Goal: Register for event/course

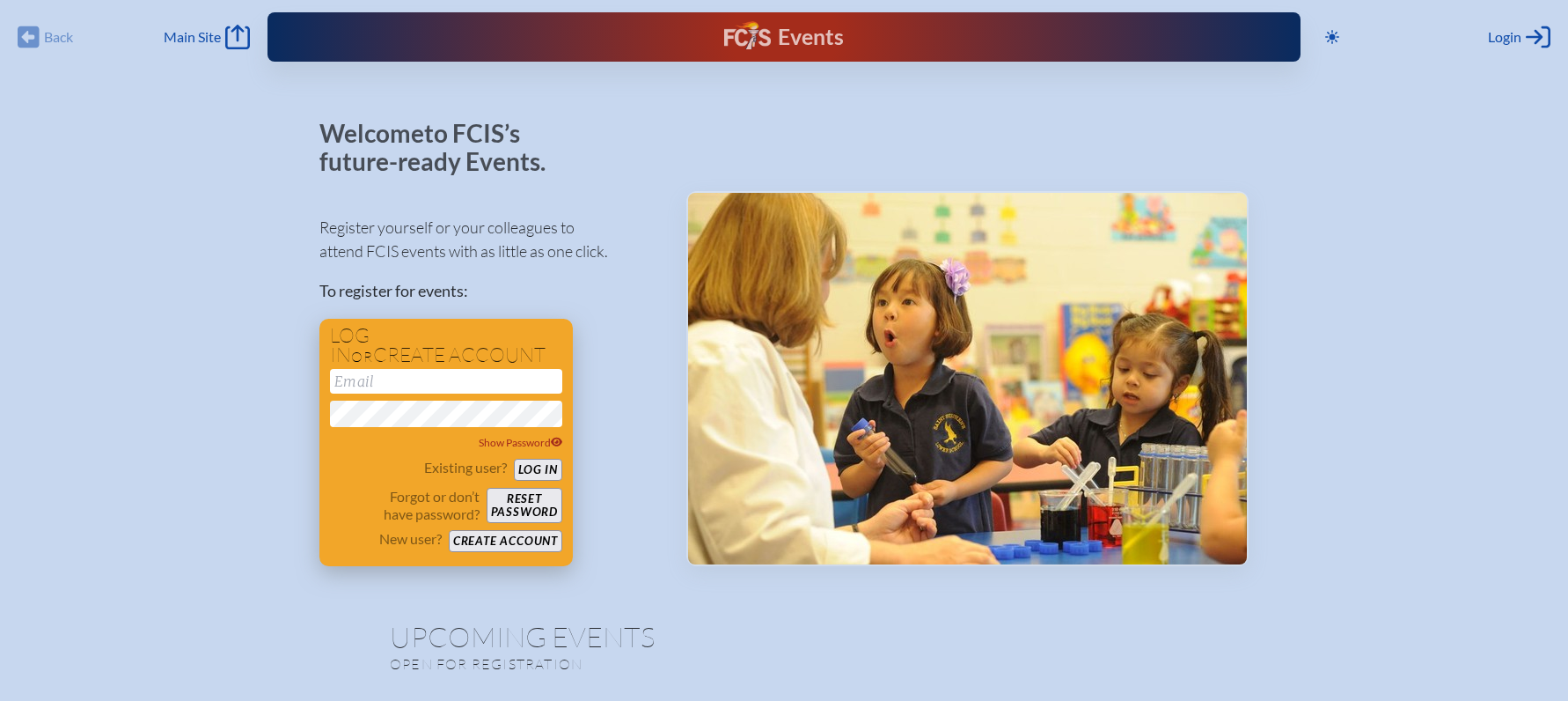
click at [413, 383] on input "email" at bounding box center [446, 381] width 232 height 25
type input "[EMAIL_ADDRESS][DOMAIN_NAME]"
click at [534, 467] on button "Log in" at bounding box center [538, 469] width 48 height 22
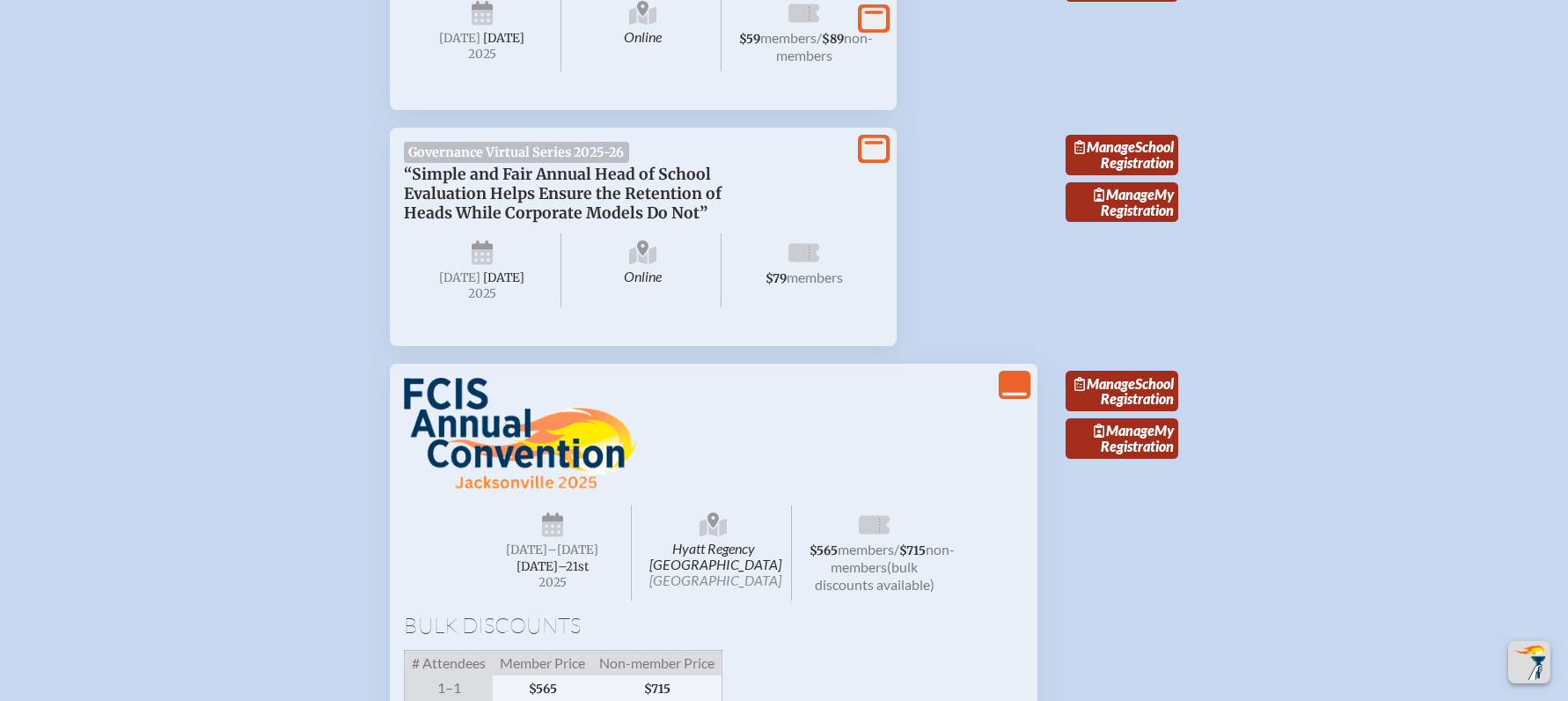
scroll to position [2729, 0]
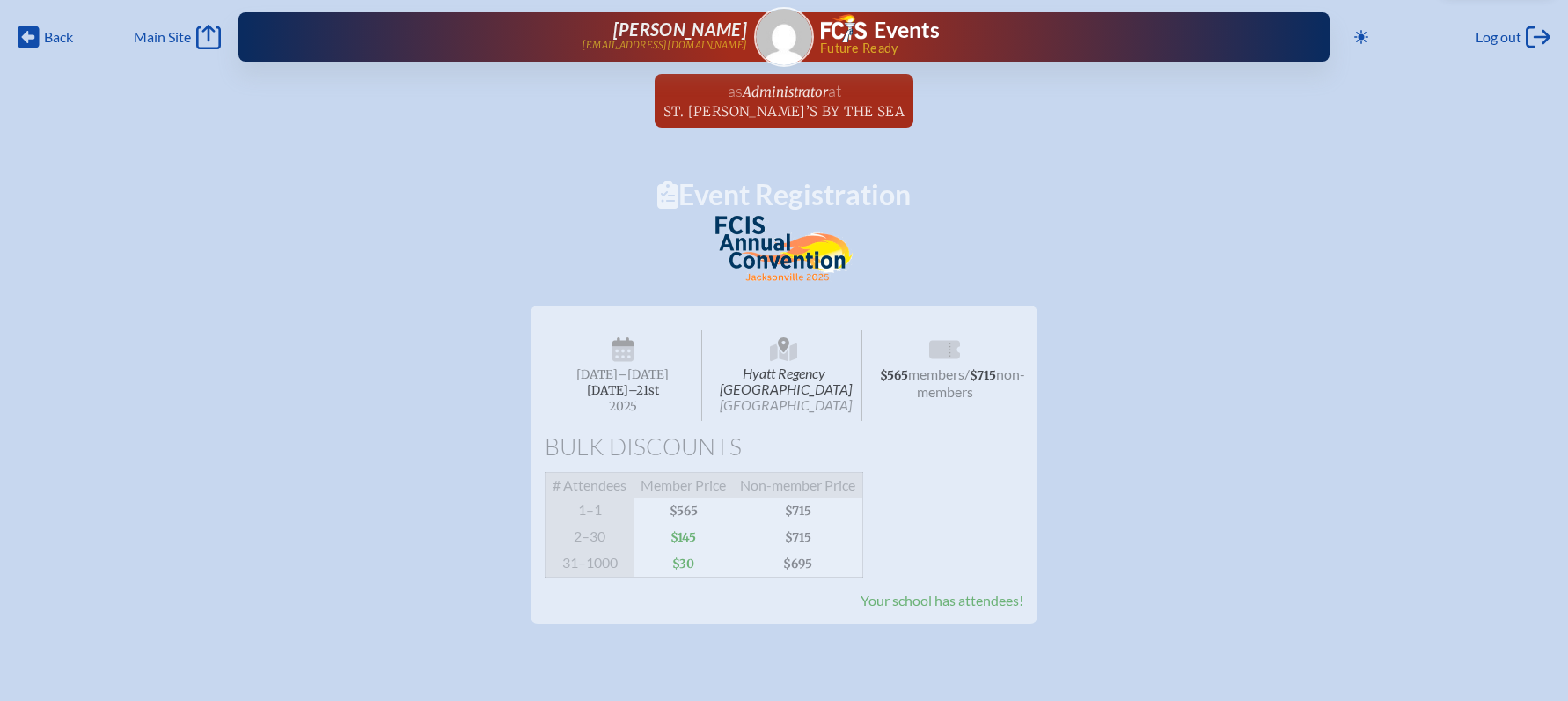
click at [969, 609] on span "Your school has attendees!" at bounding box center [942, 599] width 163 height 16
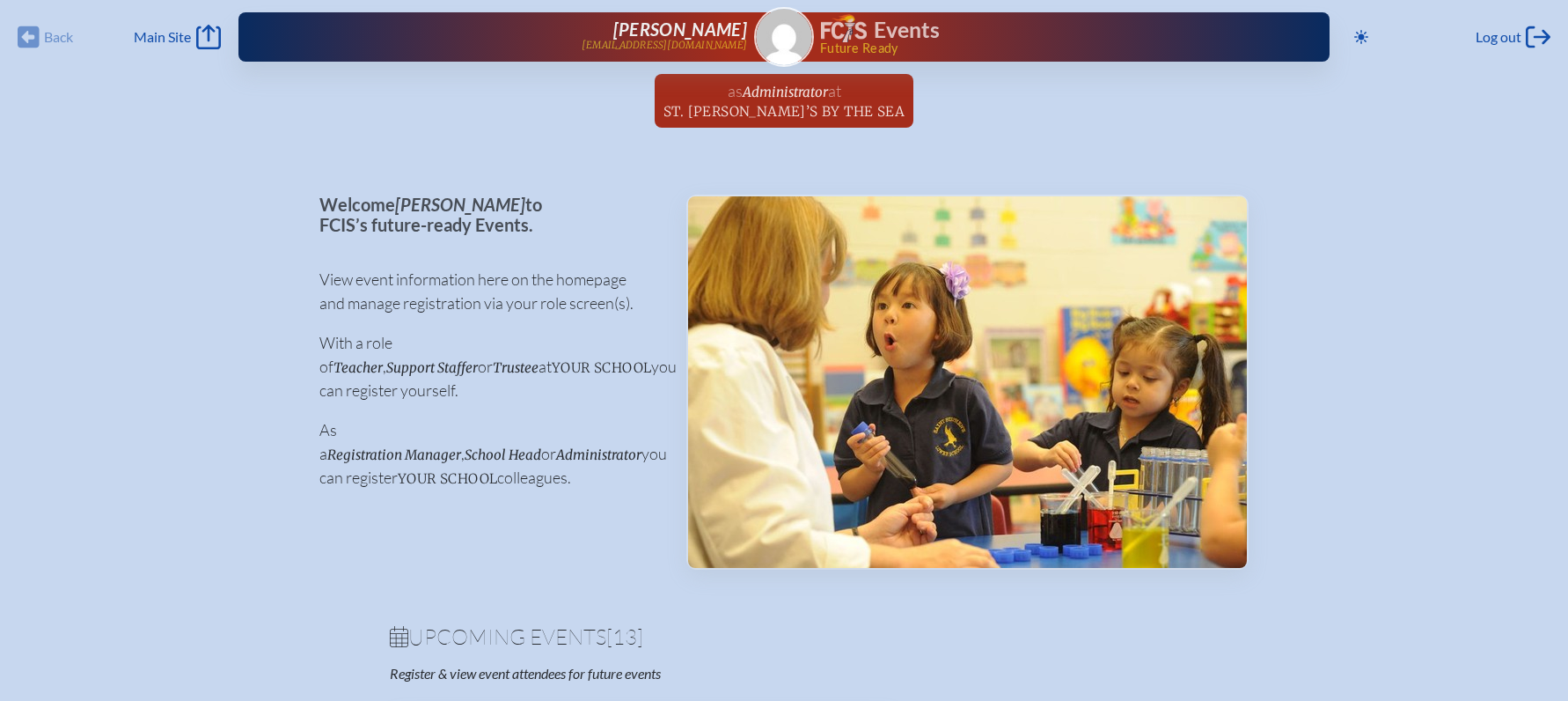
scroll to position [2729, 0]
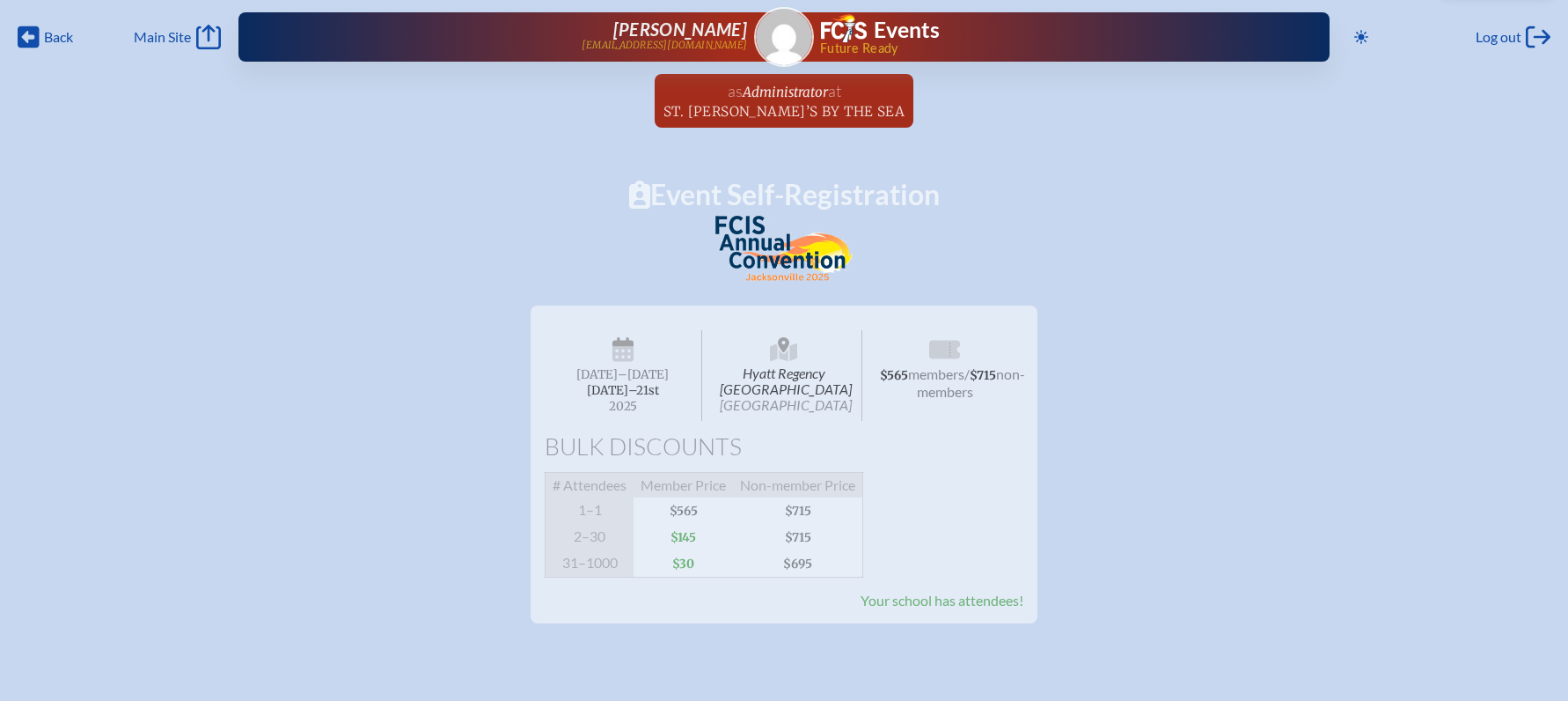
click at [969, 623] on div "Hyatt Regency [GEOGRAPHIC_DATA] Jacksonville [DATE] –[DATE]–⁠21st , 2025 $565 m…" at bounding box center [784, 464] width 507 height 318
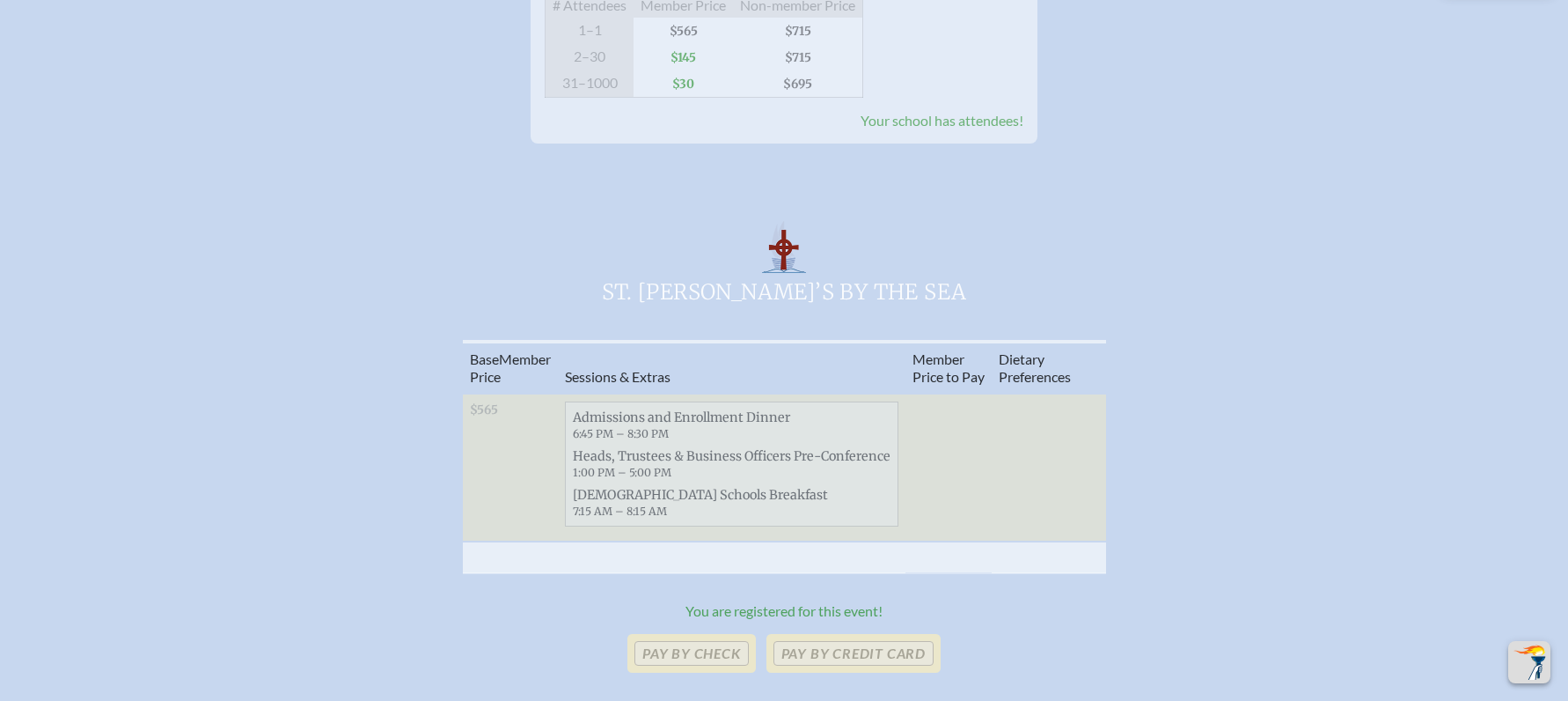
scroll to position [616, 0]
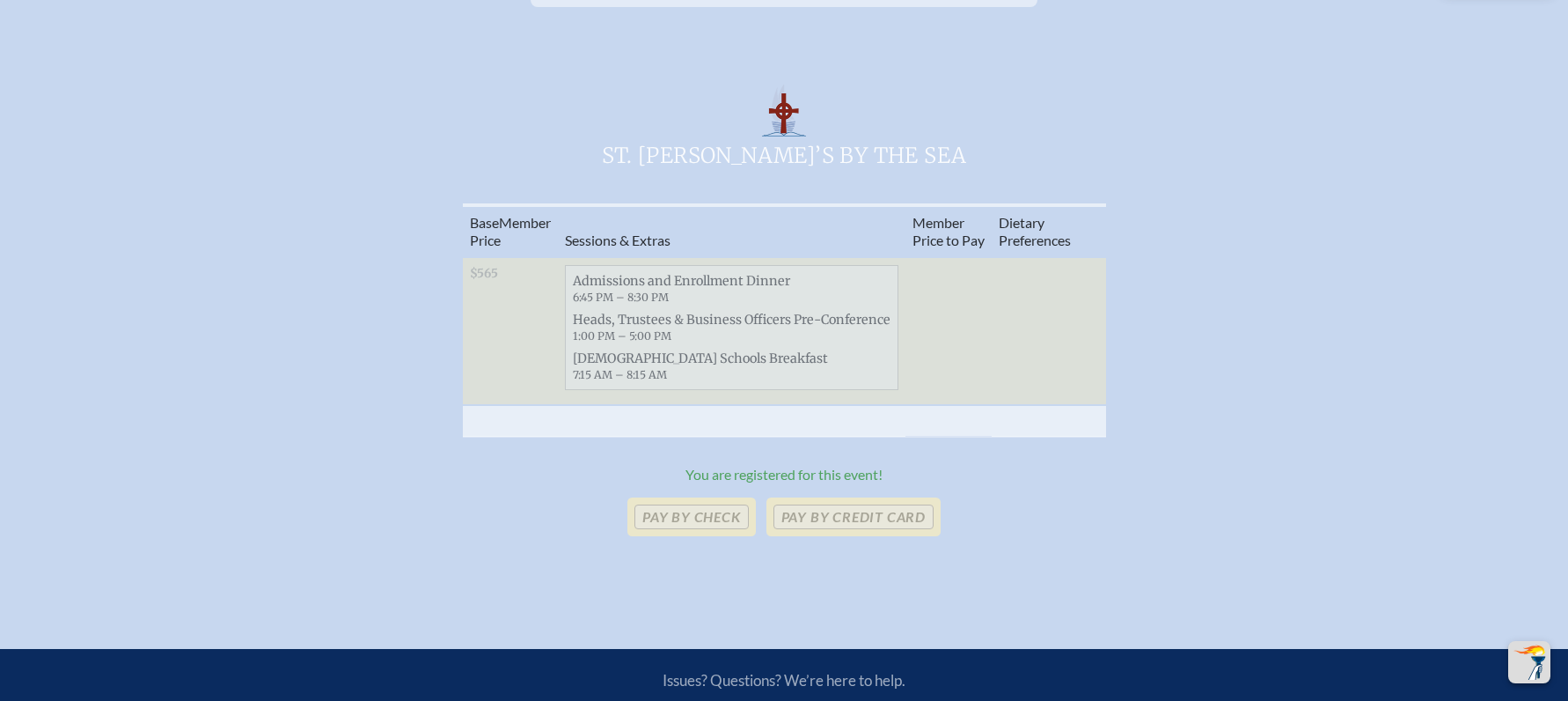
click at [662, 347] on span "Heads, Trustees & Business Officers Pre-Conference 1:00 PM – 5:00 PM" at bounding box center [732, 328] width 332 height 38
click at [693, 332] on span "Heads, Trustees & Business Officers Pre-Conference 1:00 PM – 5:00 PM" at bounding box center [732, 328] width 332 height 38
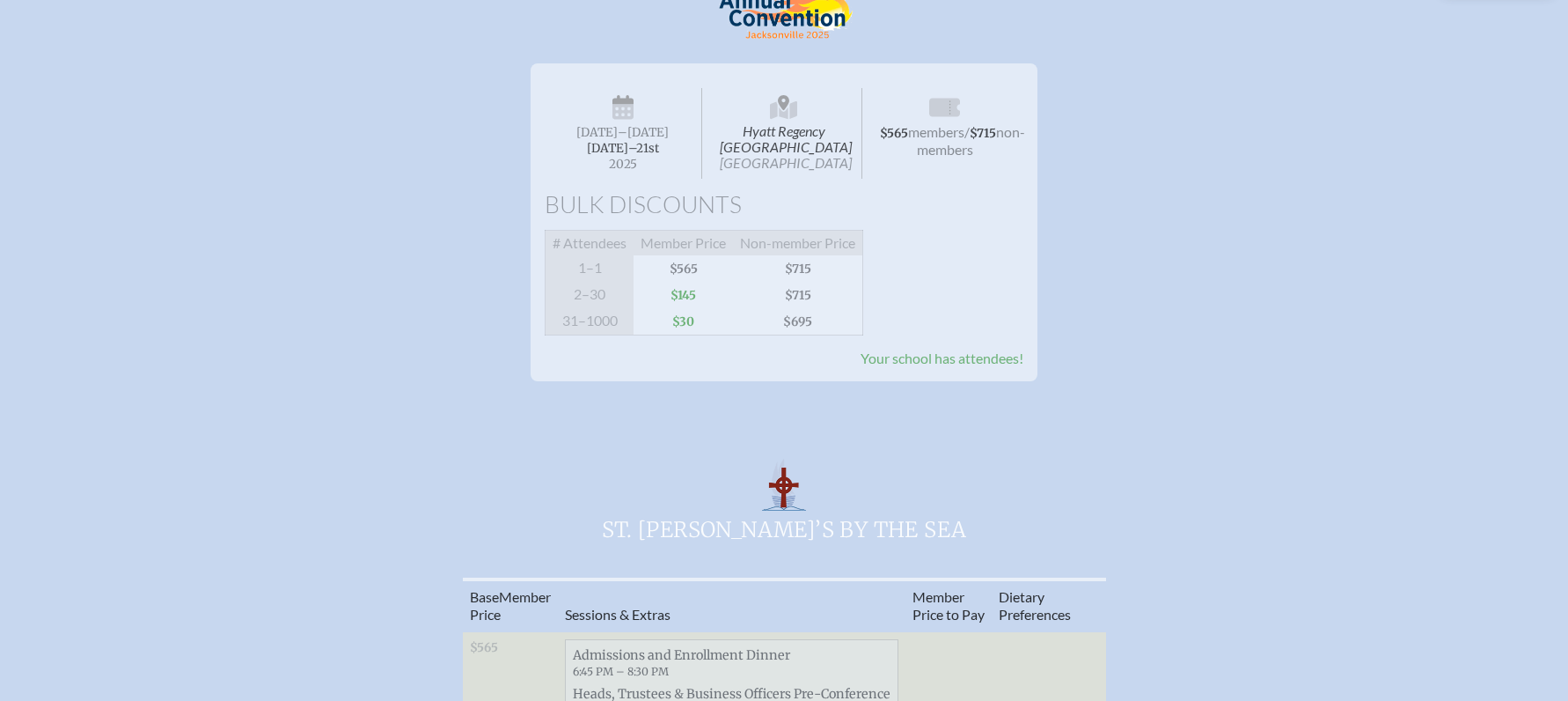
scroll to position [0, 0]
